Goal: Find specific page/section

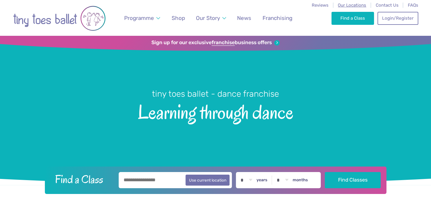
click at [348, 8] on span "Our Locations" at bounding box center [351, 5] width 28 height 5
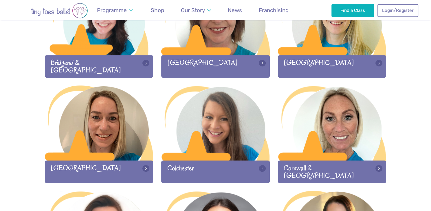
scroll to position [231, 0]
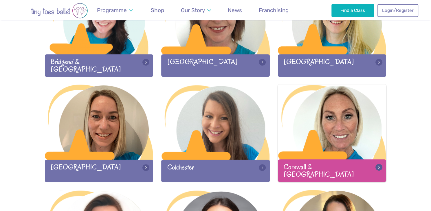
click at [335, 117] on div at bounding box center [332, 122] width 108 height 76
